Goal: Communication & Community: Answer question/provide support

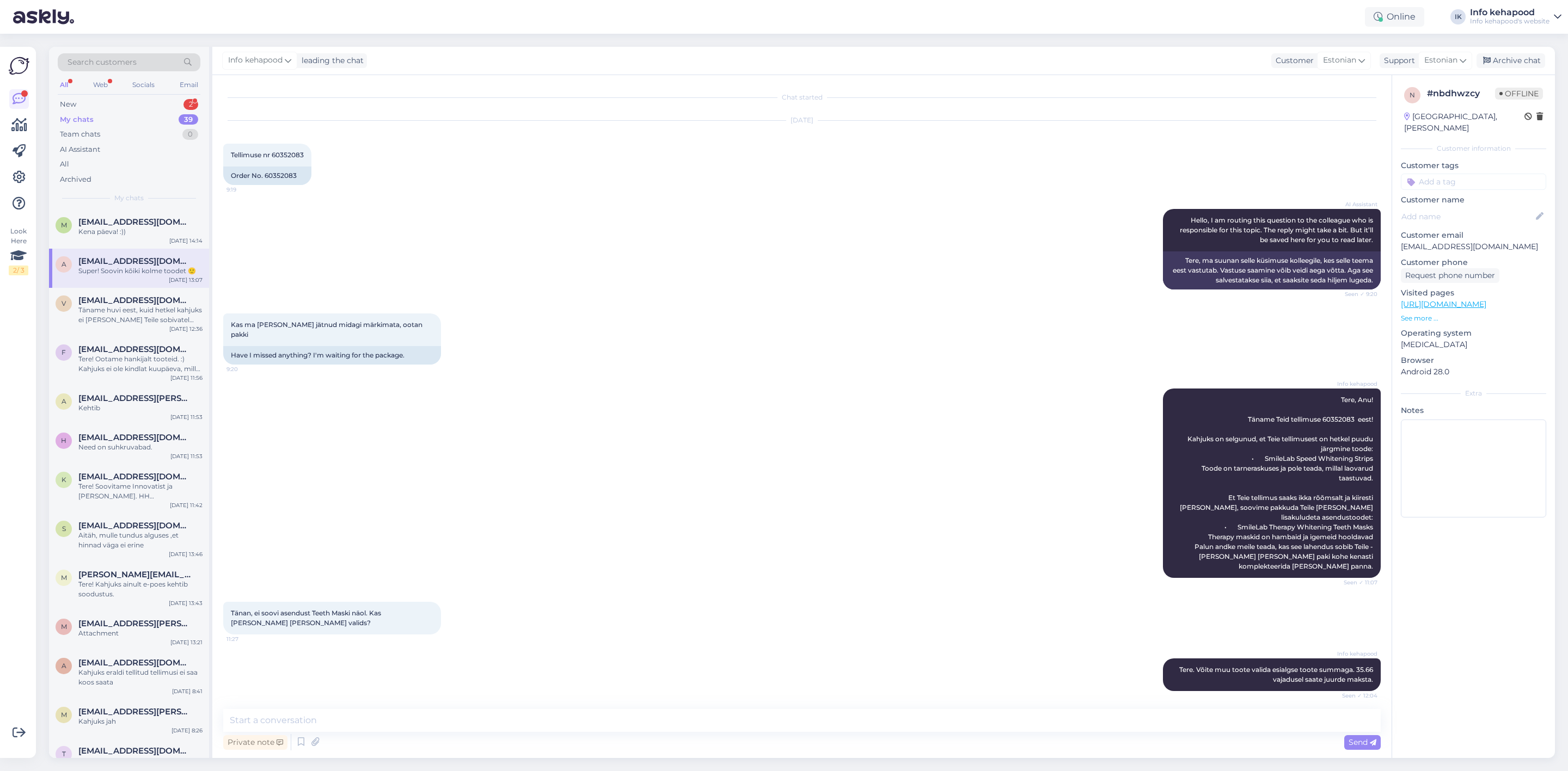
scroll to position [543, 0]
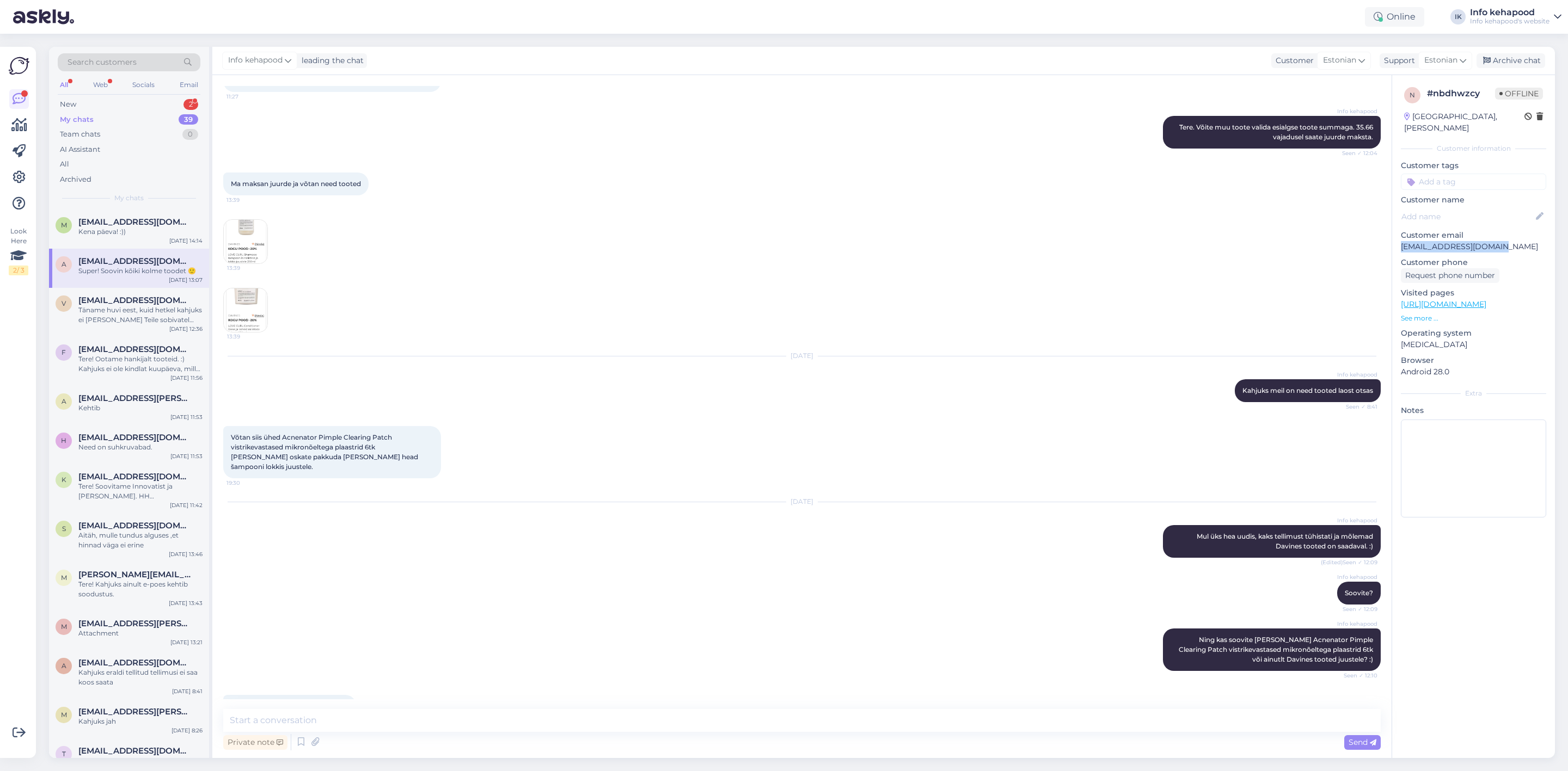
drag, startPoint x: 1402, startPoint y: 237, endPoint x: 1506, endPoint y: 237, distance: 104.0
click at [1506, 241] on p "[EMAIL_ADDRESS][DOMAIN_NAME]" at bounding box center [1473, 246] width 145 height 12
copy p "[EMAIL_ADDRESS][DOMAIN_NAME]"
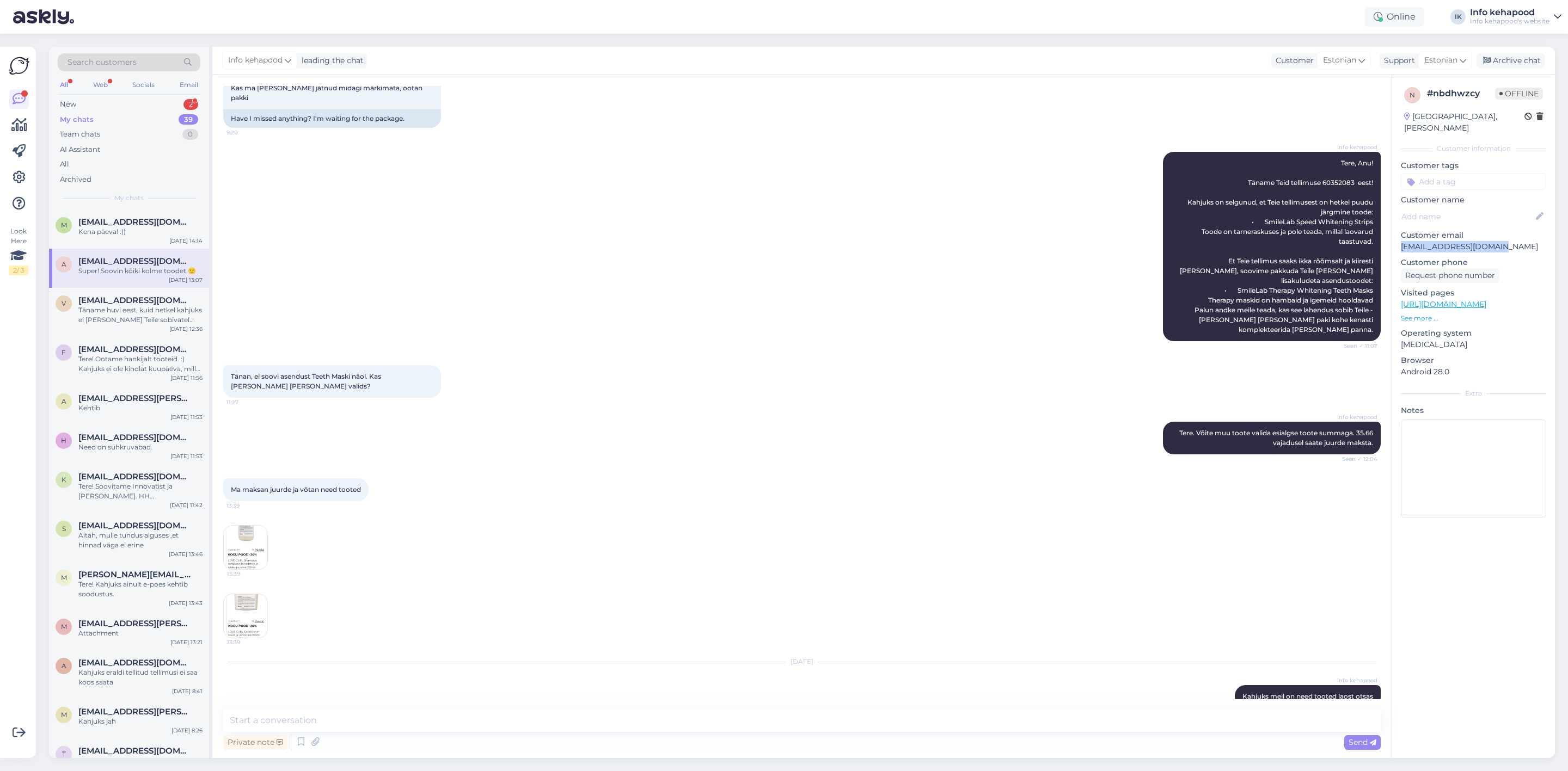
scroll to position [134, 0]
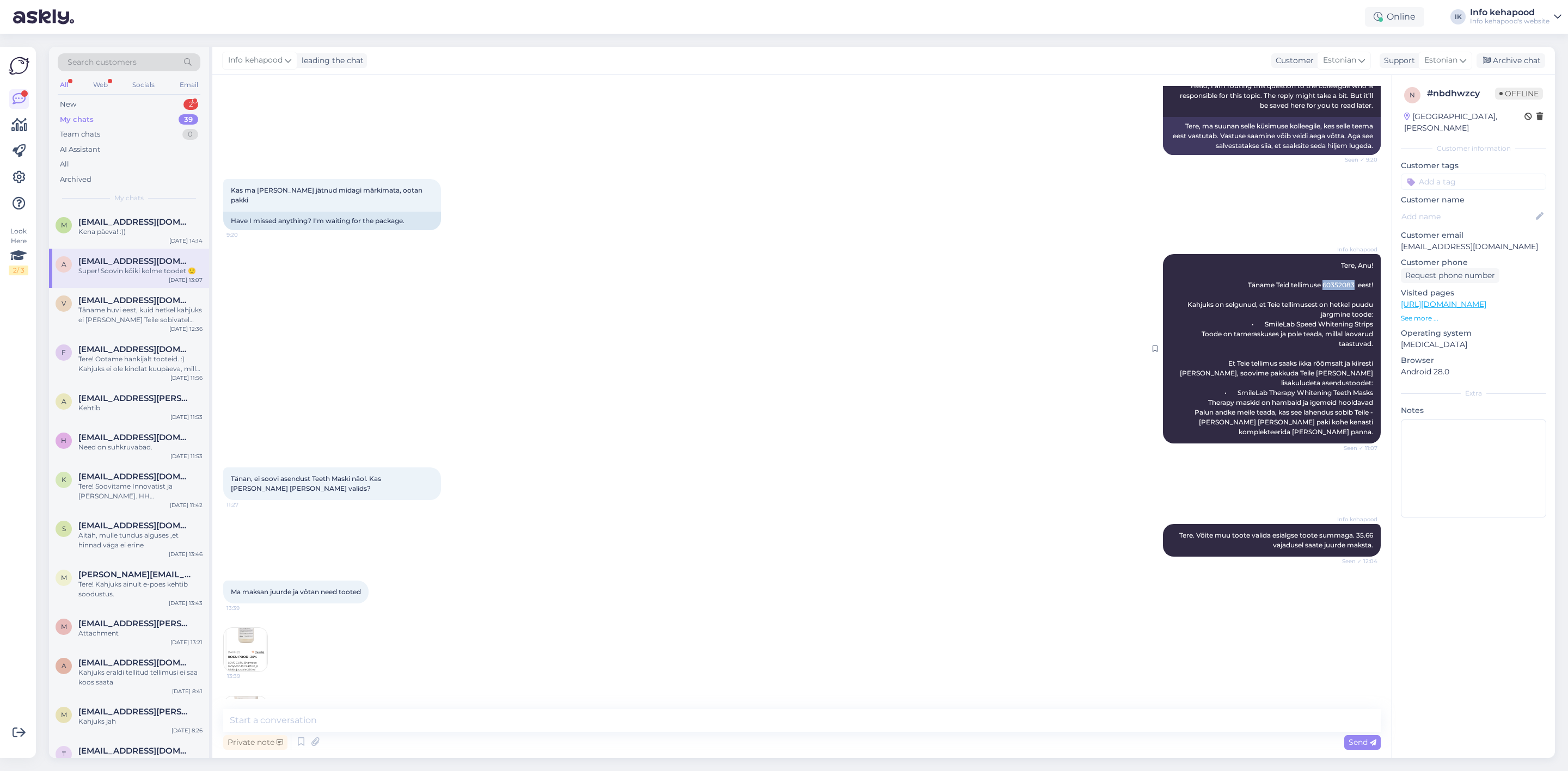
drag, startPoint x: 1309, startPoint y: 273, endPoint x: 1341, endPoint y: 274, distance: 32.0
click at [1341, 274] on span "Tere, Anu! Täname Teid tellimuse 60352083 eest! Kahjuks on selgunud, et Teie te…" at bounding box center [1277, 348] width 195 height 175
copy span "60352083"
click at [882, 724] on textarea at bounding box center [802, 720] width 1158 height 23
type textarea "Saatsin Teile arve meilile :)"
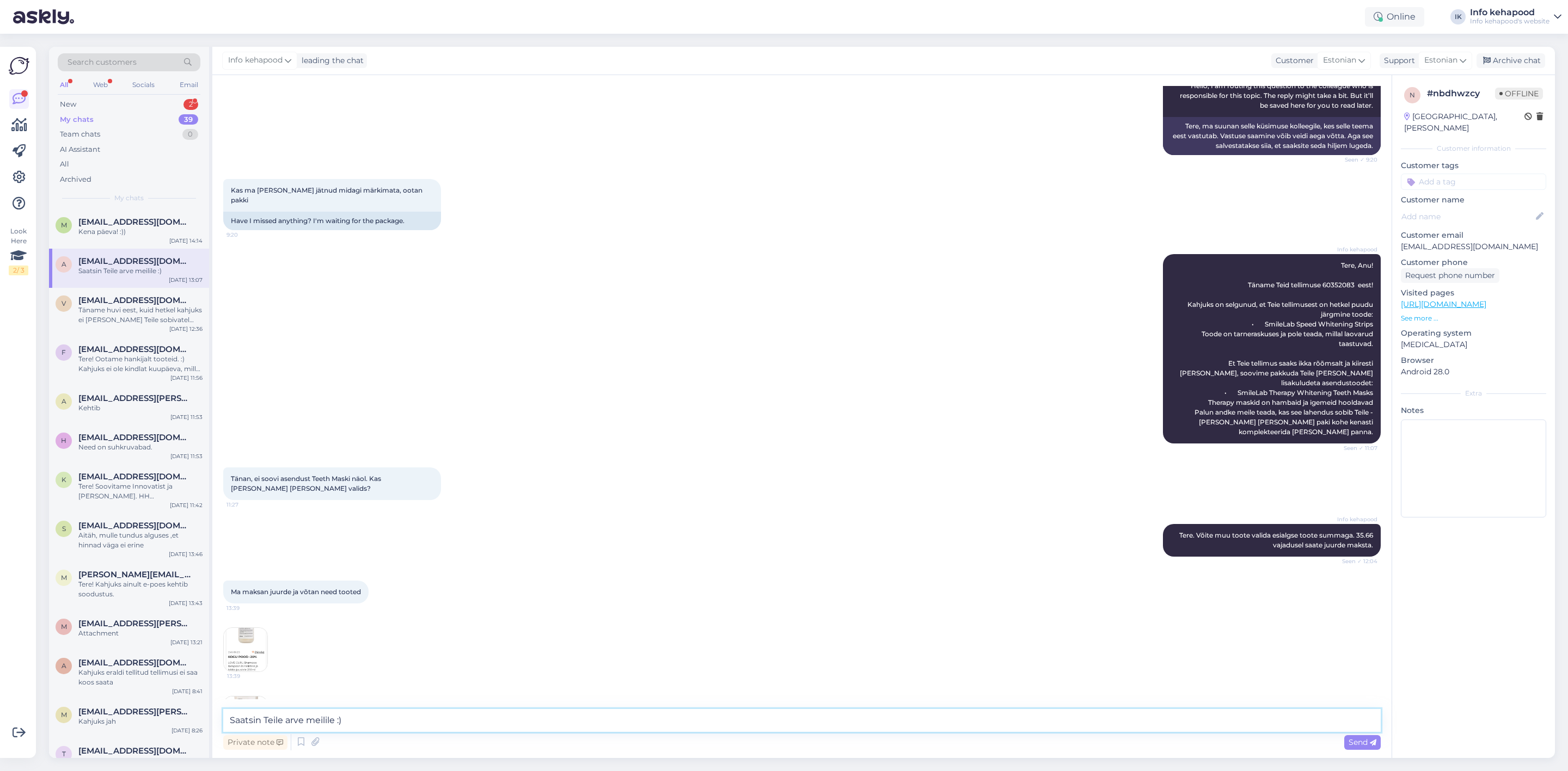
scroll to position [590, 0]
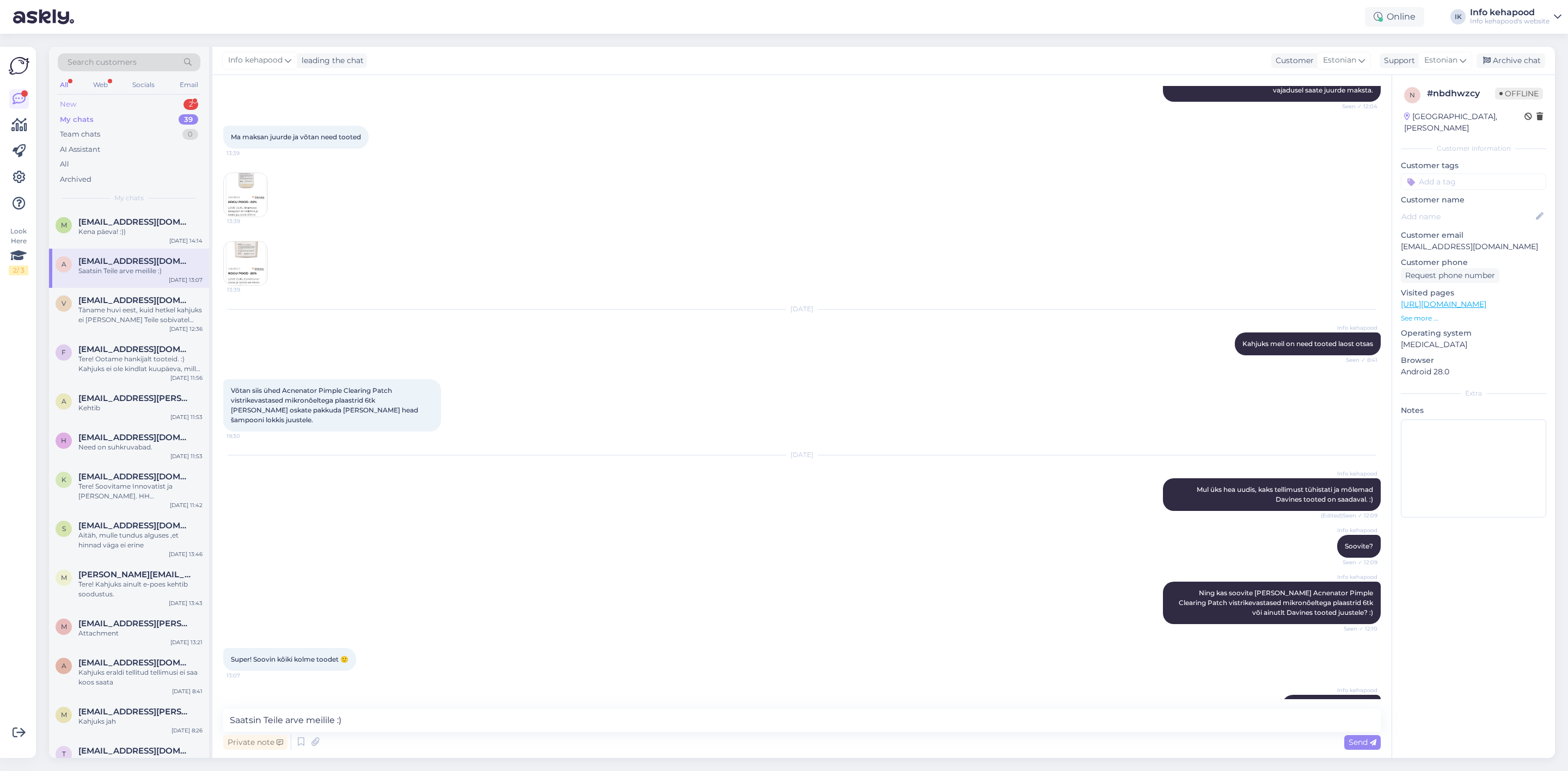
click at [90, 103] on div "New 2" at bounding box center [129, 104] width 142 height 15
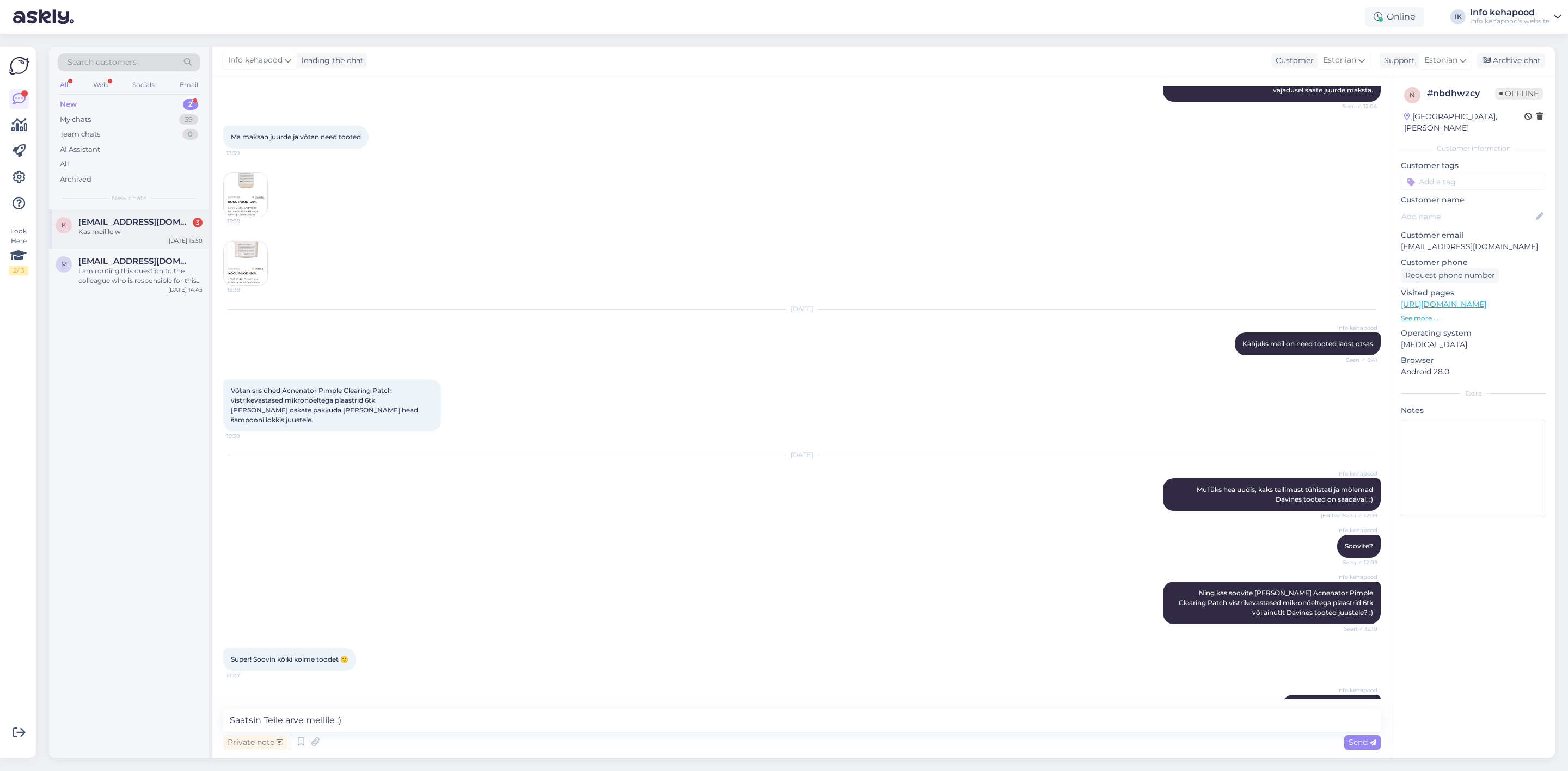
click at [111, 229] on div "Kas meilile w" at bounding box center [141, 232] width 124 height 10
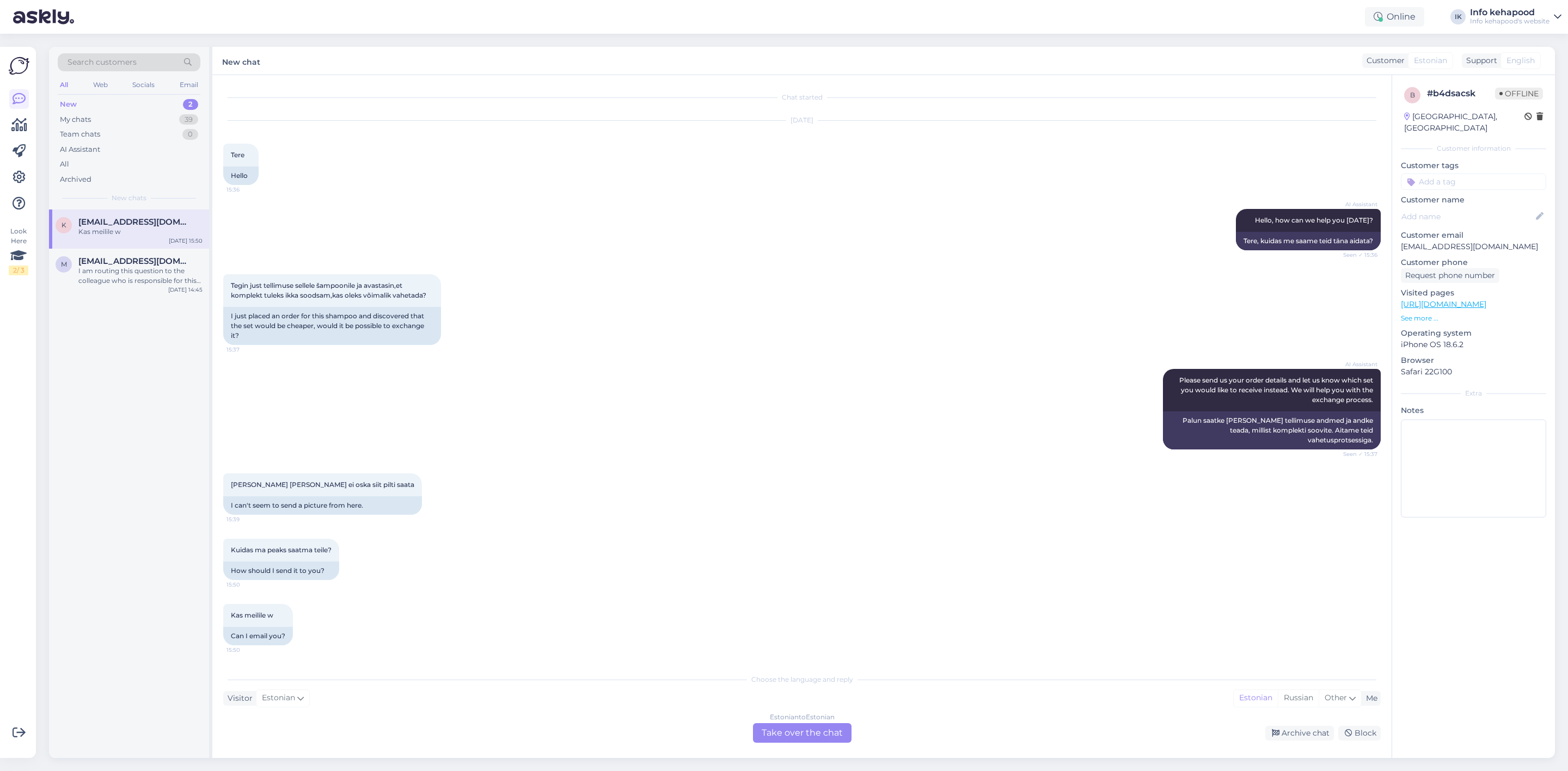
scroll to position [0, 0]
click at [802, 736] on div "Estonian to Estonian Take over the chat" at bounding box center [802, 733] width 99 height 19
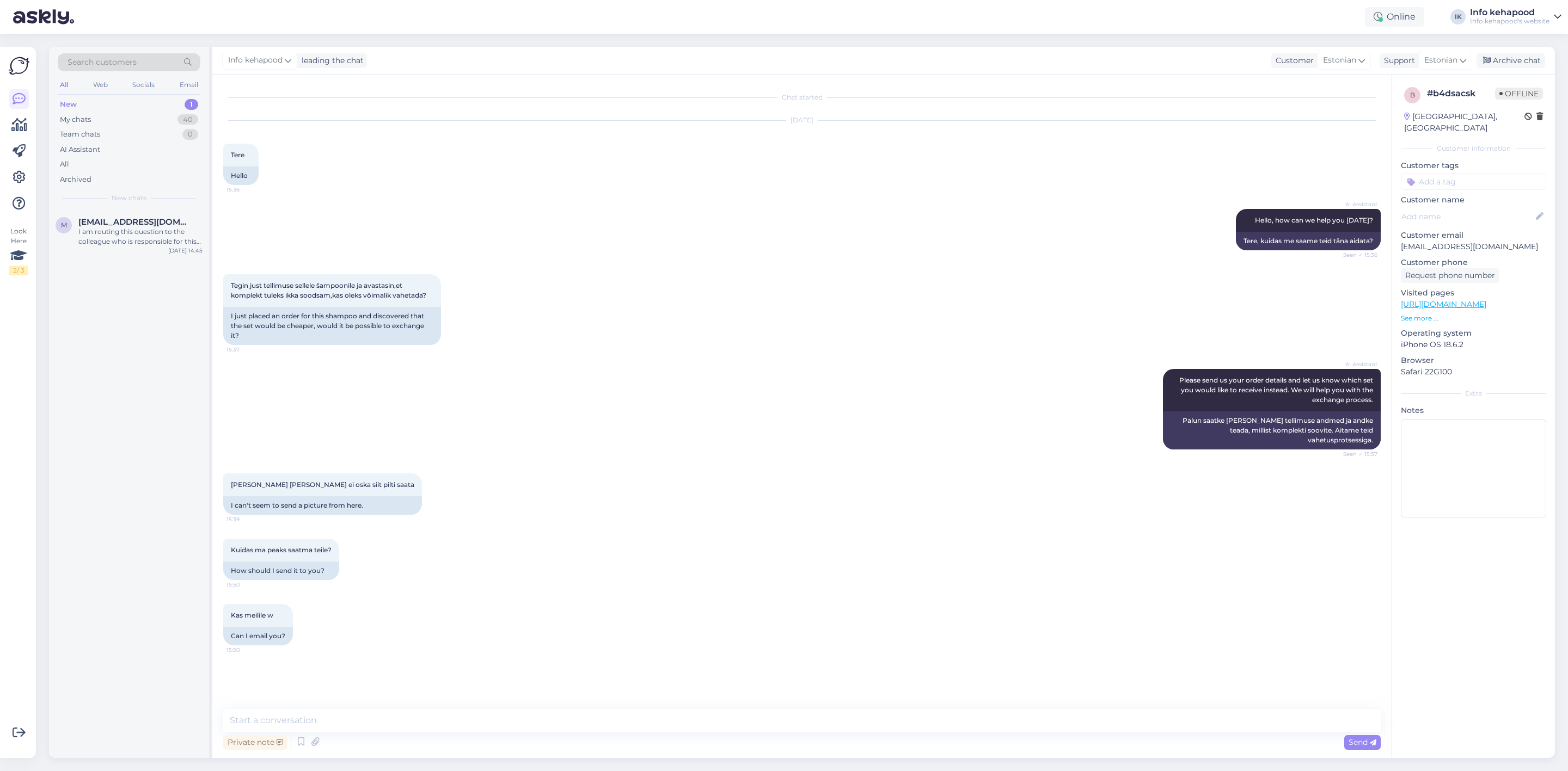
click at [777, 736] on div "Private note Send" at bounding box center [802, 742] width 1158 height 21
click at [768, 719] on textarea at bounding box center [802, 720] width 1158 height 23
click at [643, 404] on div "AI Assistant Please send us your order details and let us know which set you wo…" at bounding box center [802, 410] width 1158 height 105
click at [450, 724] on textarea "[PERSON_NAME] andke oma tellimuse number" at bounding box center [802, 720] width 1158 height 23
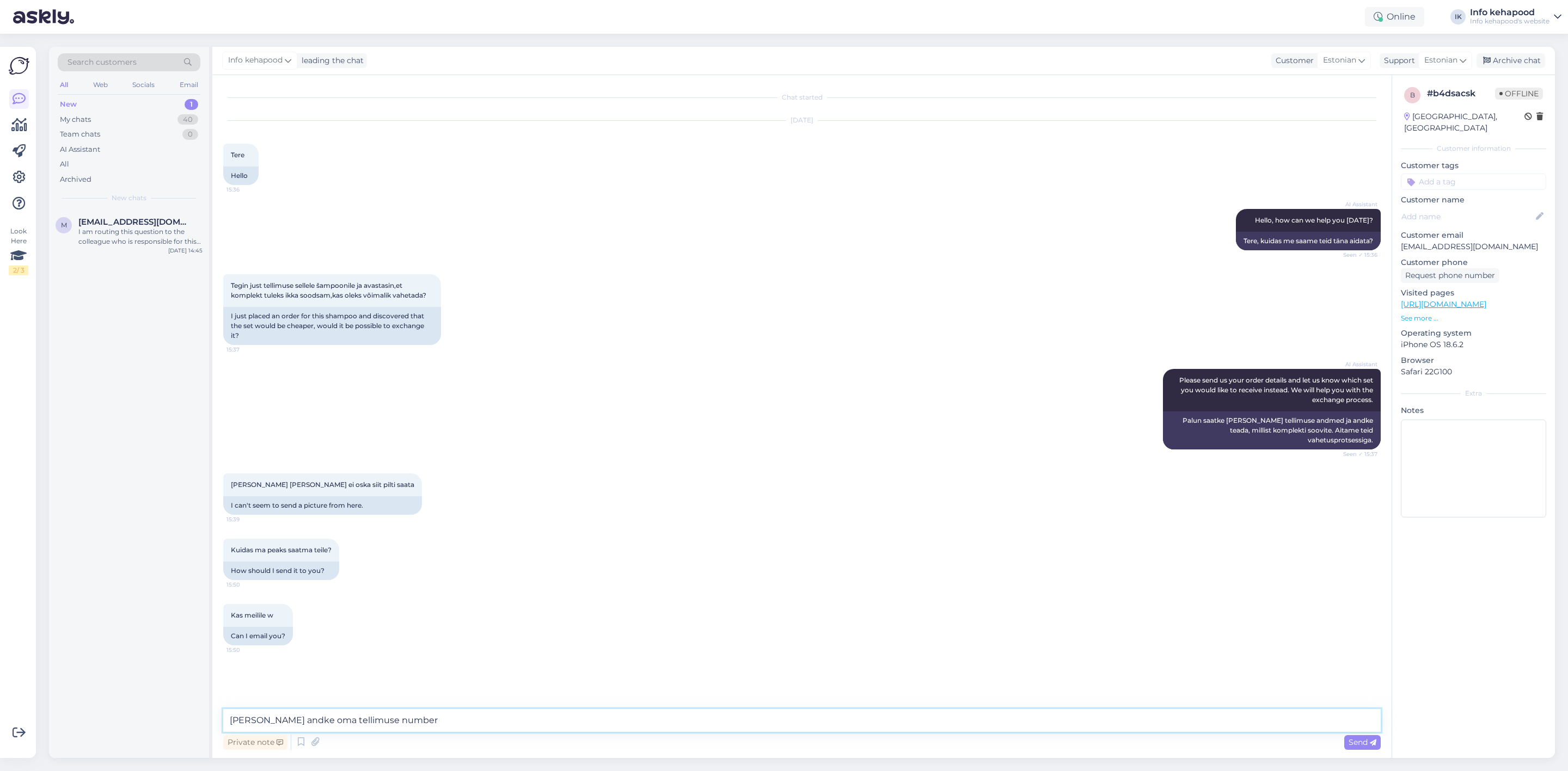
click at [450, 724] on textarea "[PERSON_NAME] andke oma tellimuse number" at bounding box center [802, 720] width 1158 height 23
click at [618, 727] on textarea "[PERSON_NAME] andke oma tellimuse number" at bounding box center [802, 720] width 1158 height 23
click at [652, 599] on div "Kas meilile w 15:50 Can I email you?" at bounding box center [802, 624] width 1158 height 65
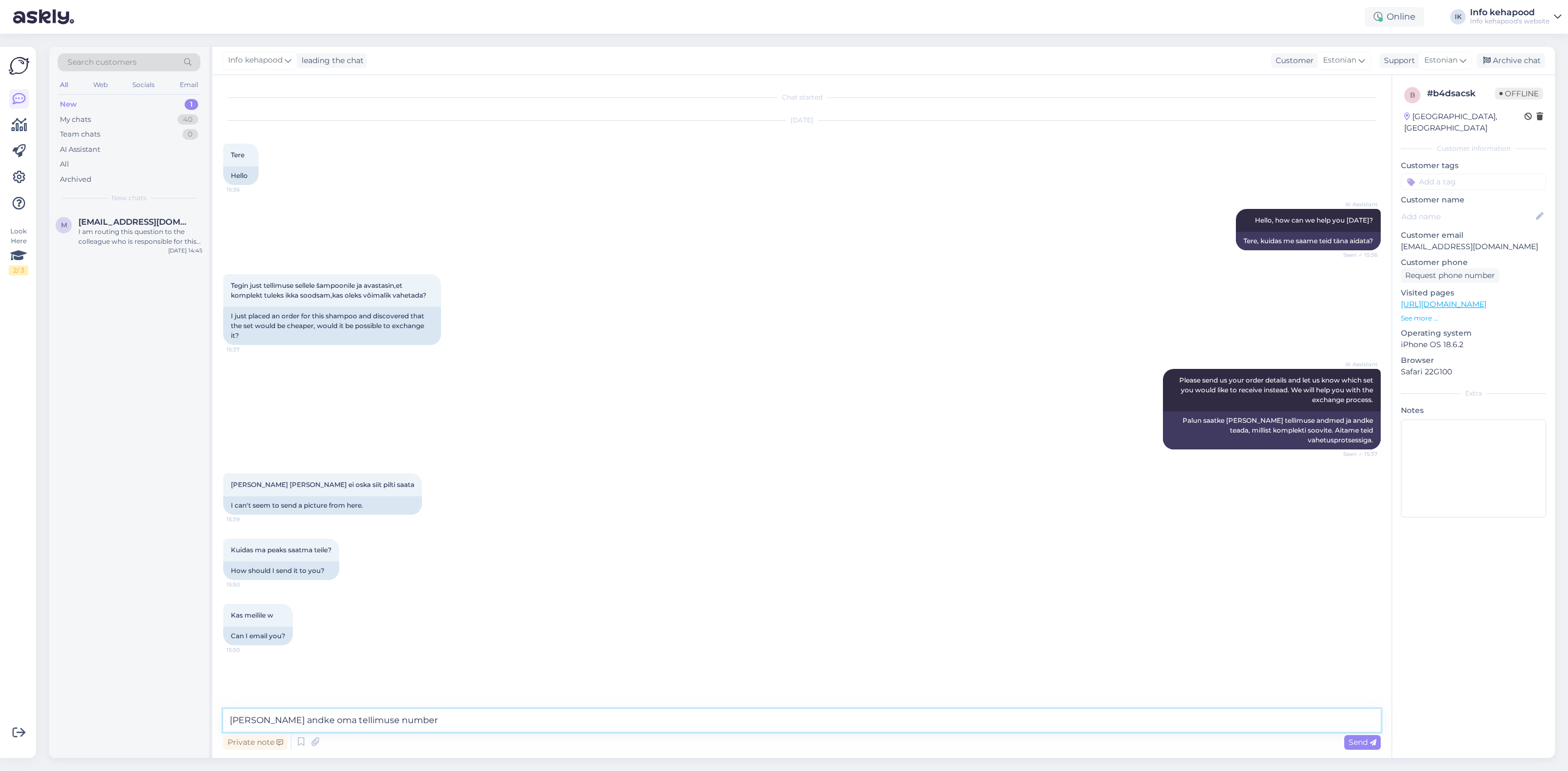
click at [474, 722] on textarea "[PERSON_NAME] andke oma tellimuse number" at bounding box center [802, 720] width 1158 height 23
click at [1460, 299] on link "[URL][DOMAIN_NAME]" at bounding box center [1443, 304] width 85 height 10
click at [509, 719] on textarea "[PERSON_NAME] andke oma tellimuse number ja mis sampoonid" at bounding box center [802, 720] width 1158 height 23
type textarea "[PERSON_NAME] andke oma tellimuse number ja mis sampoonid Te tellisite"
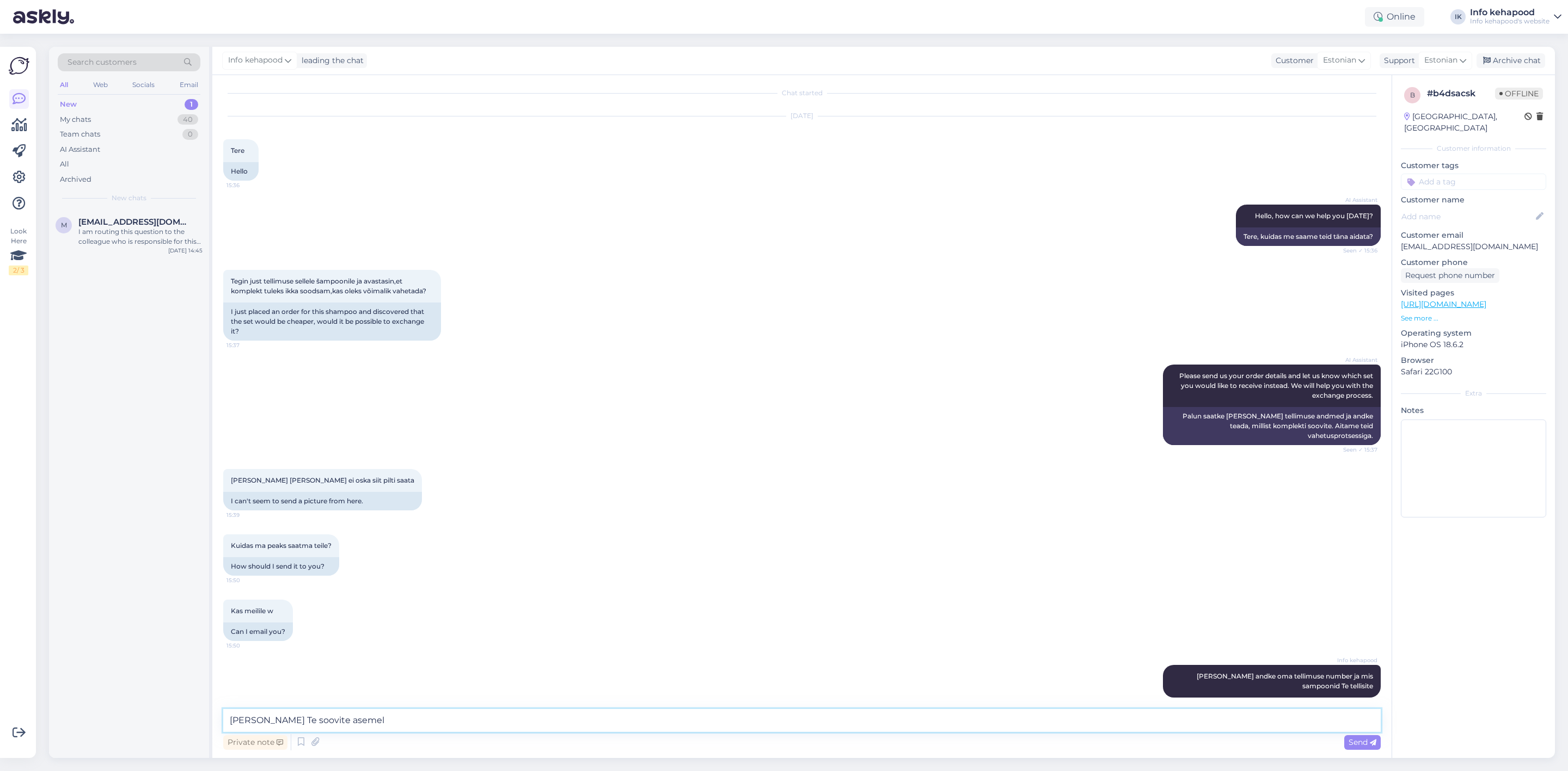
type textarea "[PERSON_NAME] Te soovite asemele"
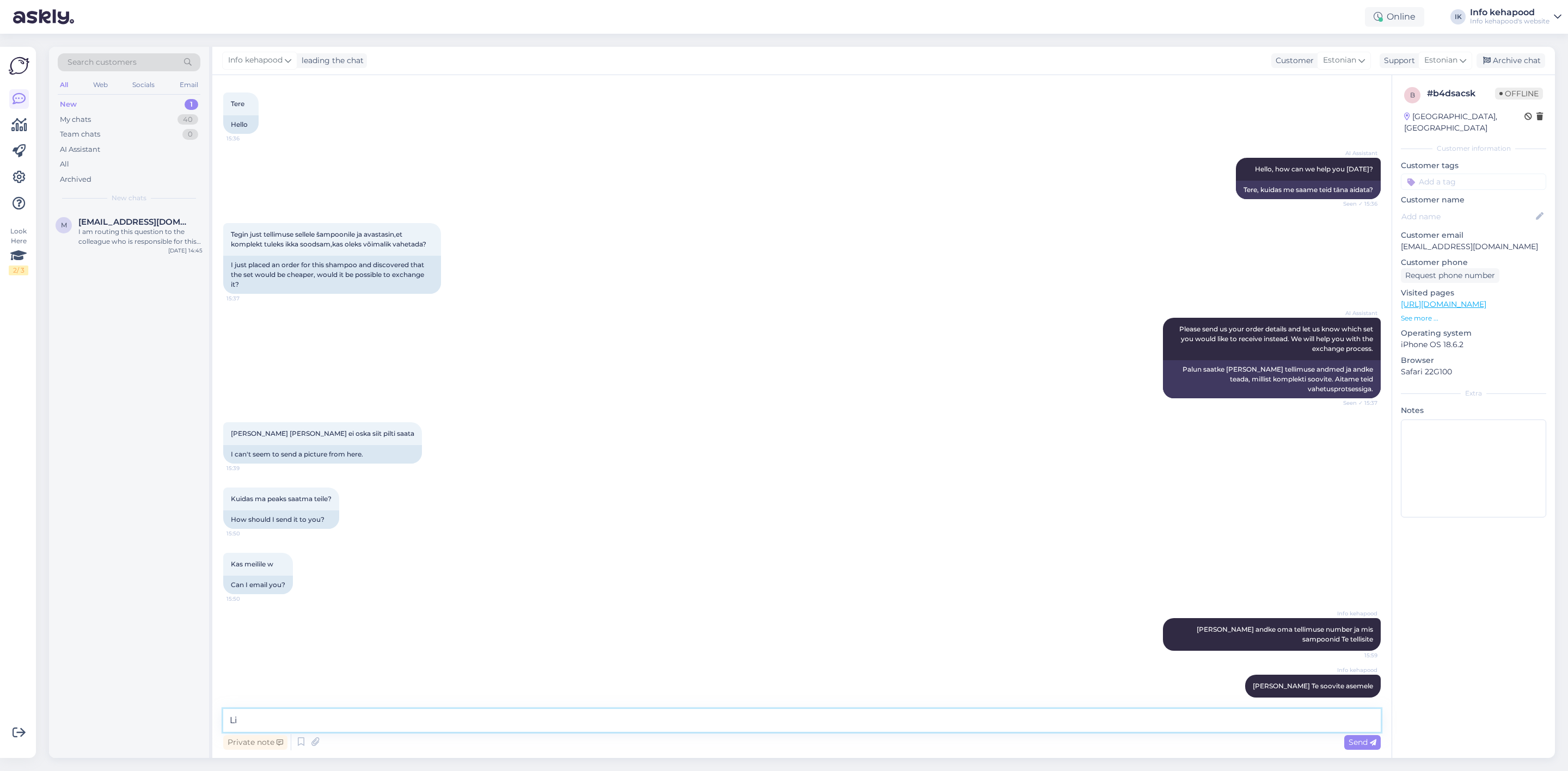
type textarea "L"
click at [105, 129] on div "Team chats 0" at bounding box center [129, 134] width 142 height 15
click at [111, 96] on div "Search customers All Web Socials Email New 1 My chats 40 Team chats 0 AI Assist…" at bounding box center [128, 128] width 160 height 162
click at [114, 106] on div "New 1" at bounding box center [129, 104] width 142 height 15
click at [124, 227] on div "I am routing this question to the colleague who is responsible for this topic. …" at bounding box center [141, 237] width 124 height 19
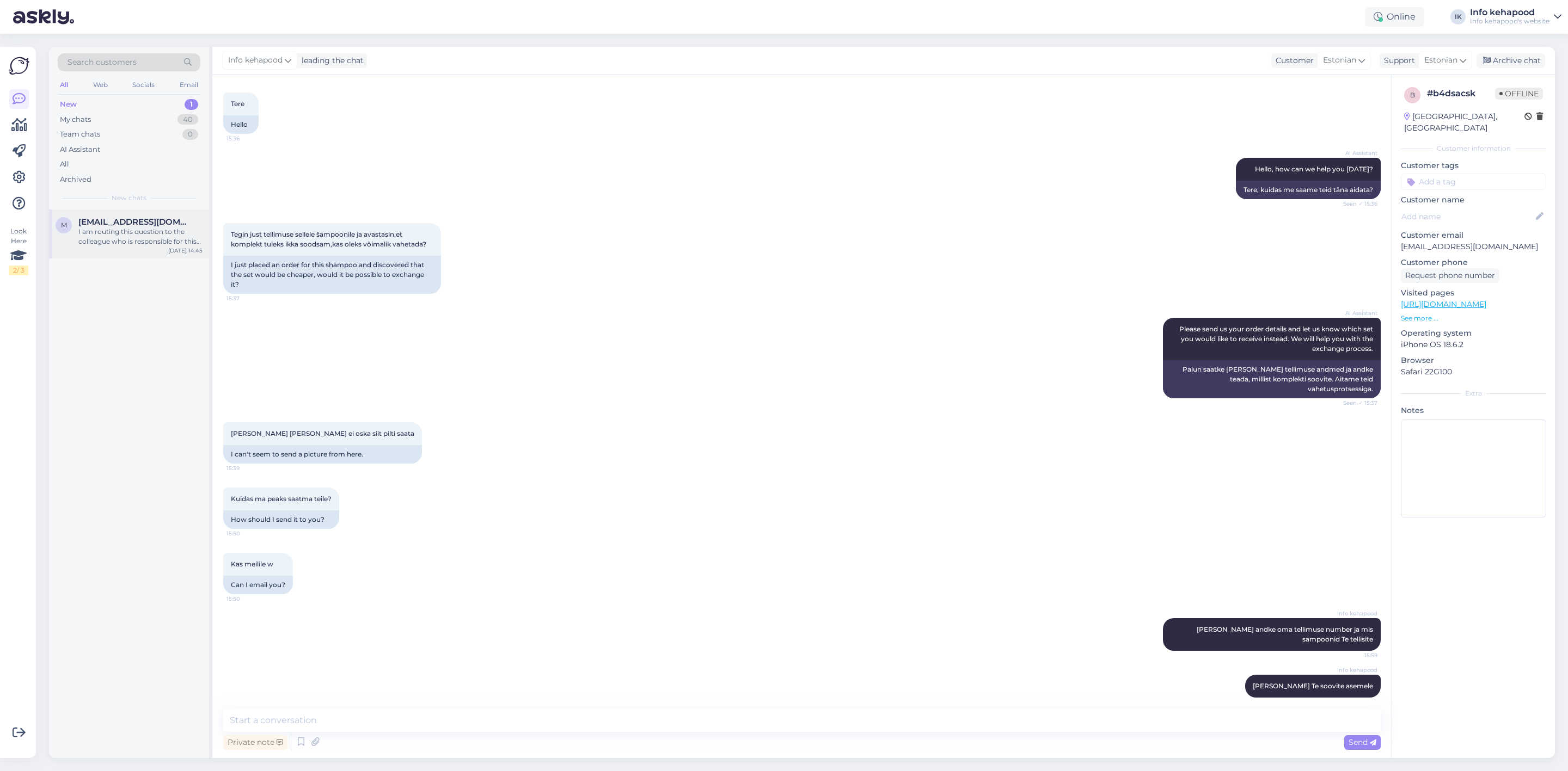
scroll to position [0, 0]
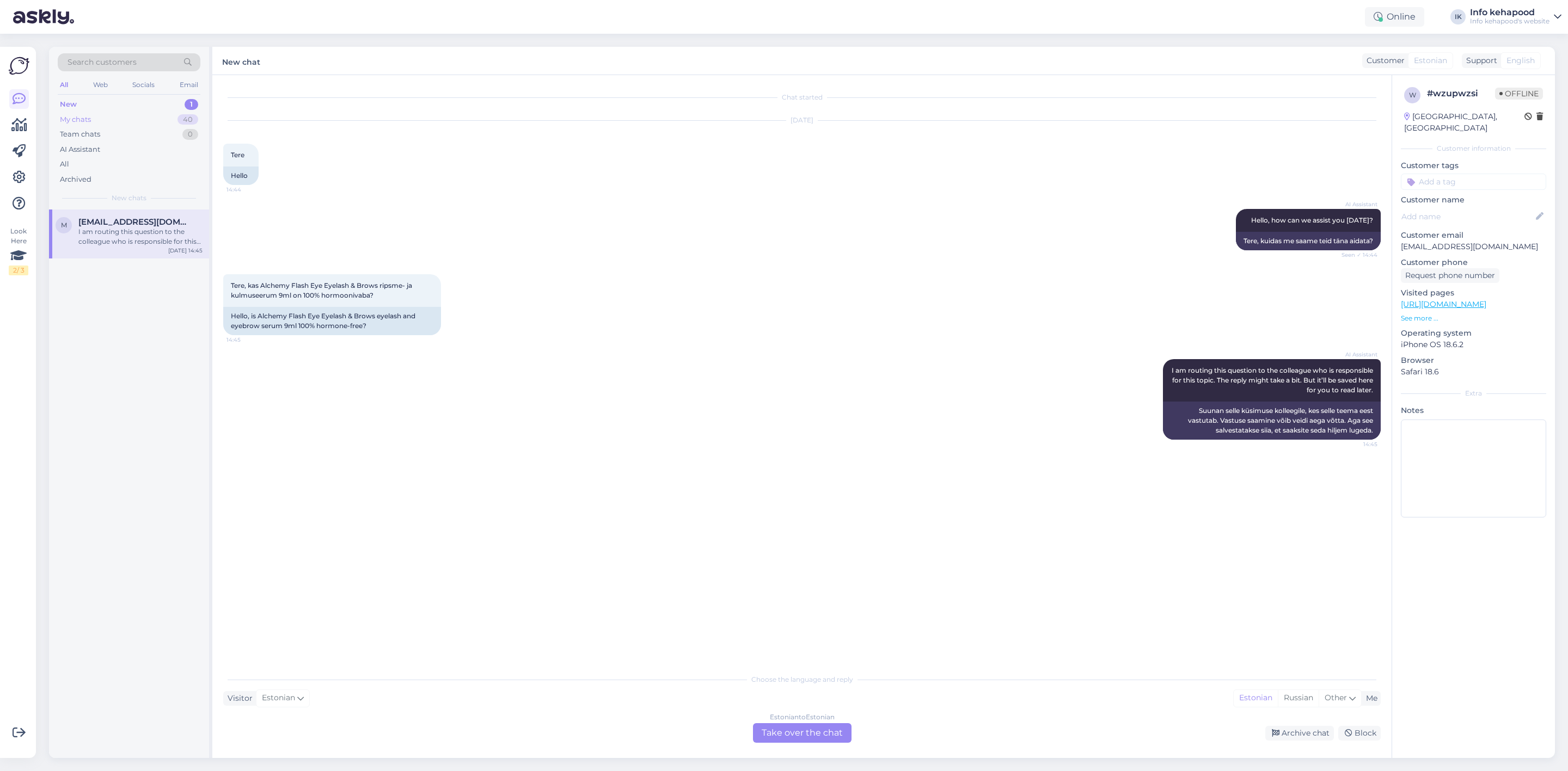
click at [116, 112] on div "My chats 40" at bounding box center [129, 119] width 142 height 15
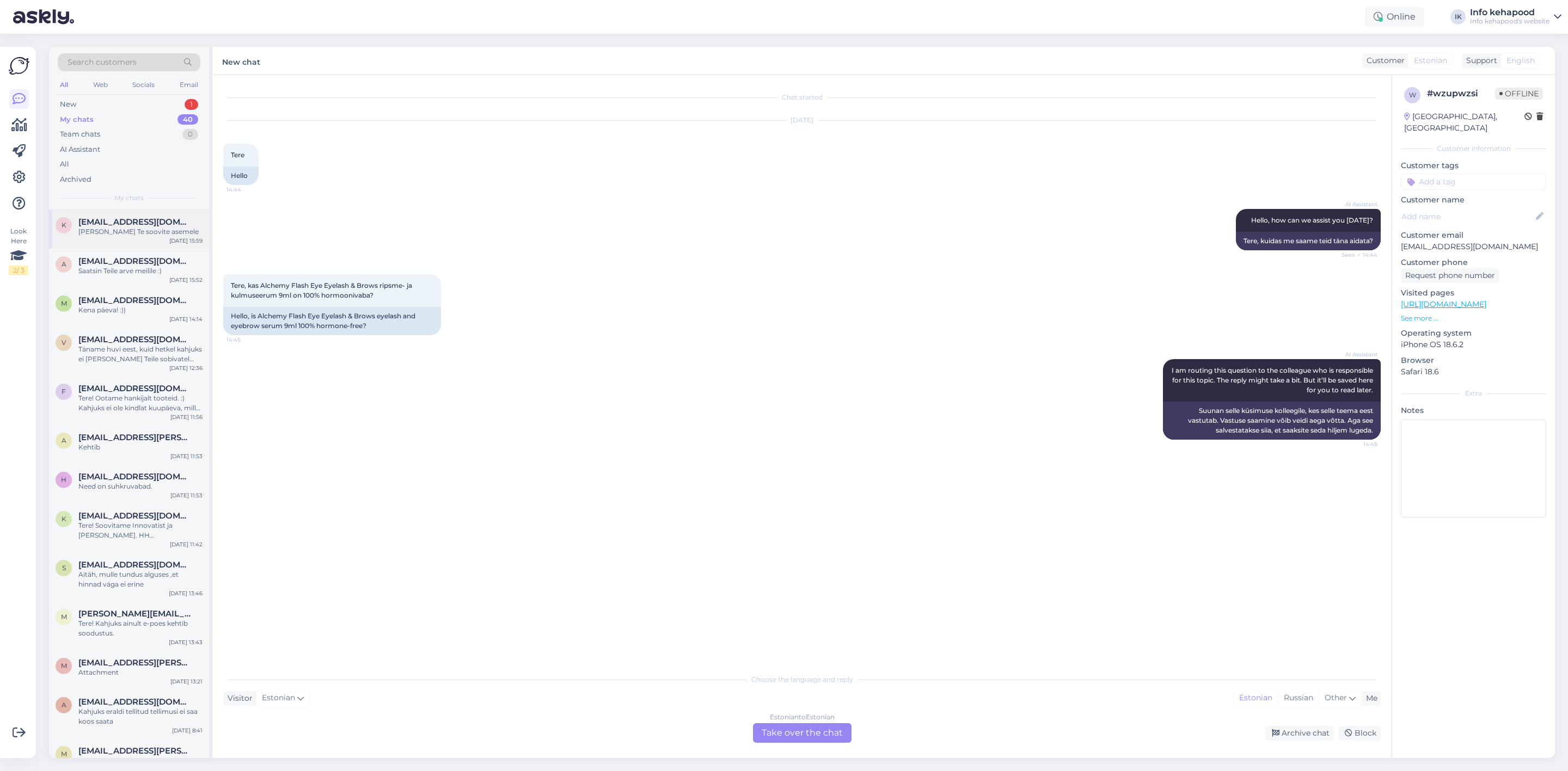
click at [136, 232] on div "[PERSON_NAME] Te soovite asemele" at bounding box center [141, 232] width 124 height 10
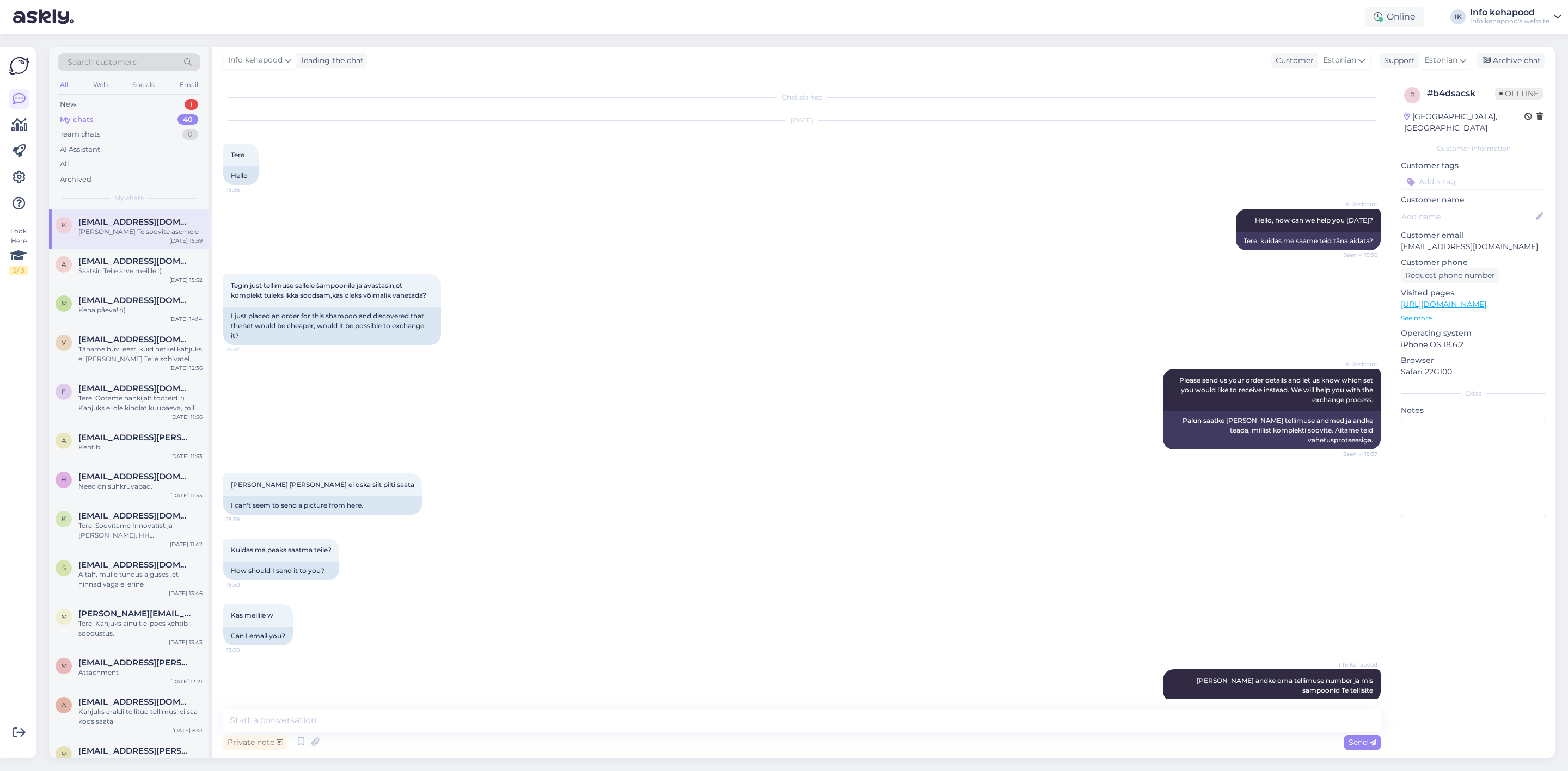
scroll to position [51, 0]
